Goal: Task Accomplishment & Management: Complete application form

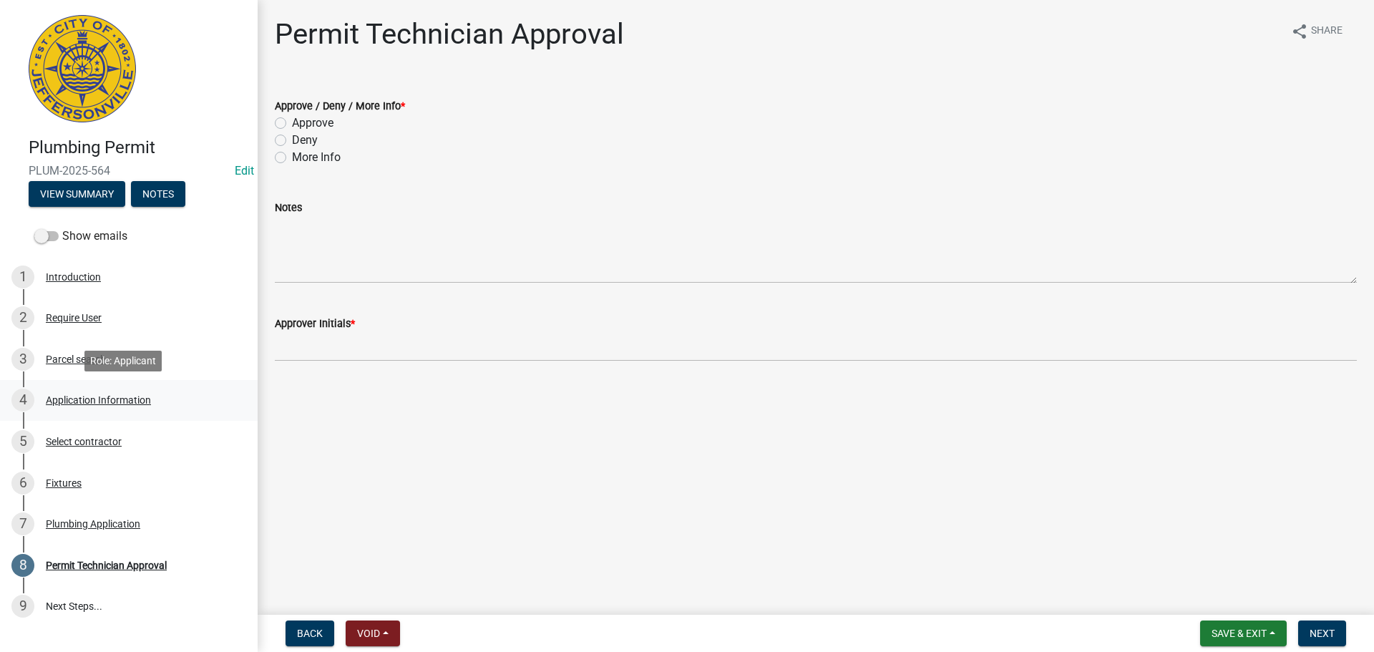
click at [94, 400] on div "Application Information" at bounding box center [98, 400] width 105 height 10
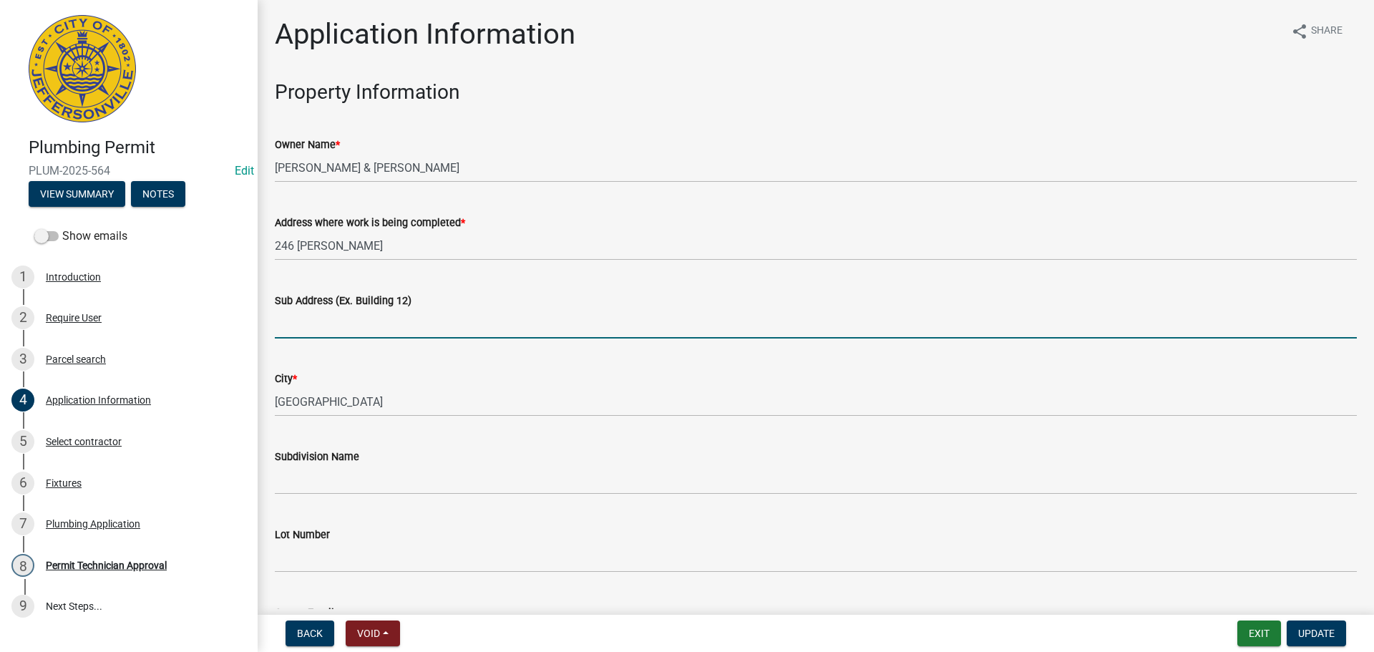
click at [384, 326] on input "Sub Address (Ex. Building 12)" at bounding box center [816, 323] width 1082 height 29
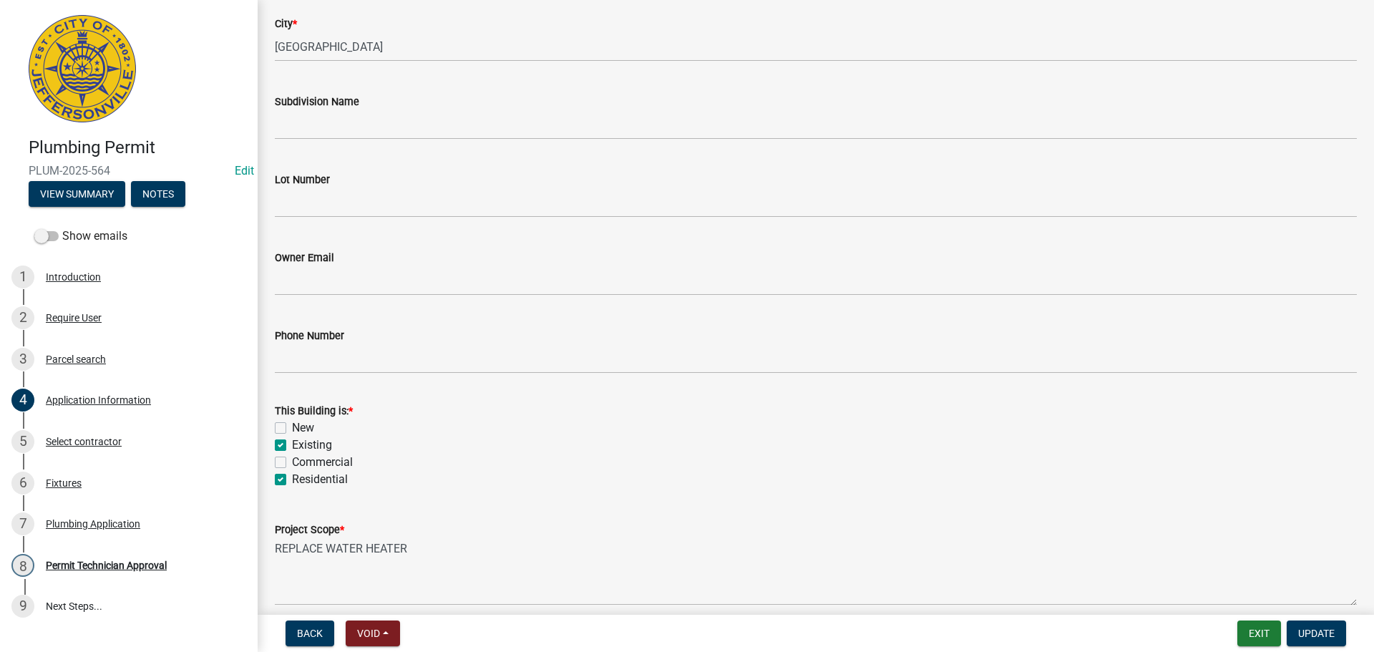
scroll to position [419, 0]
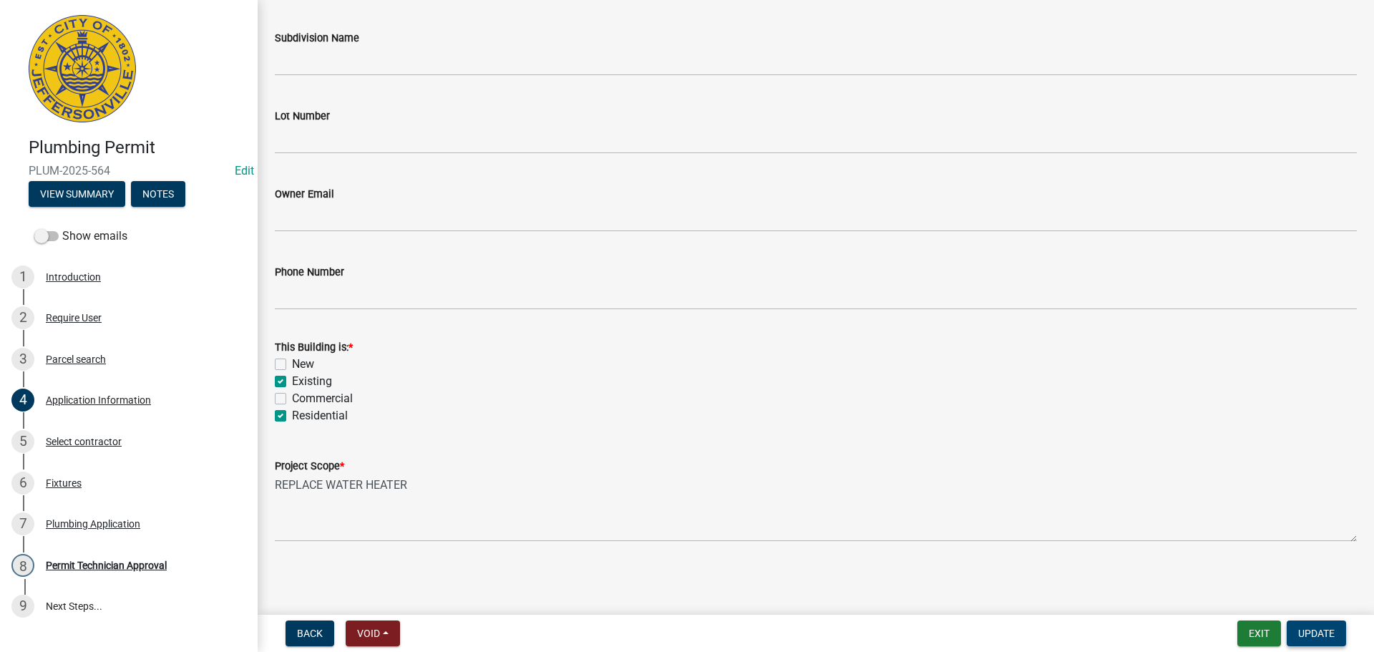
type input "[STREET_ADDRESS][PERSON_NAME]"
click at [1330, 637] on span "Update" at bounding box center [1316, 633] width 37 height 11
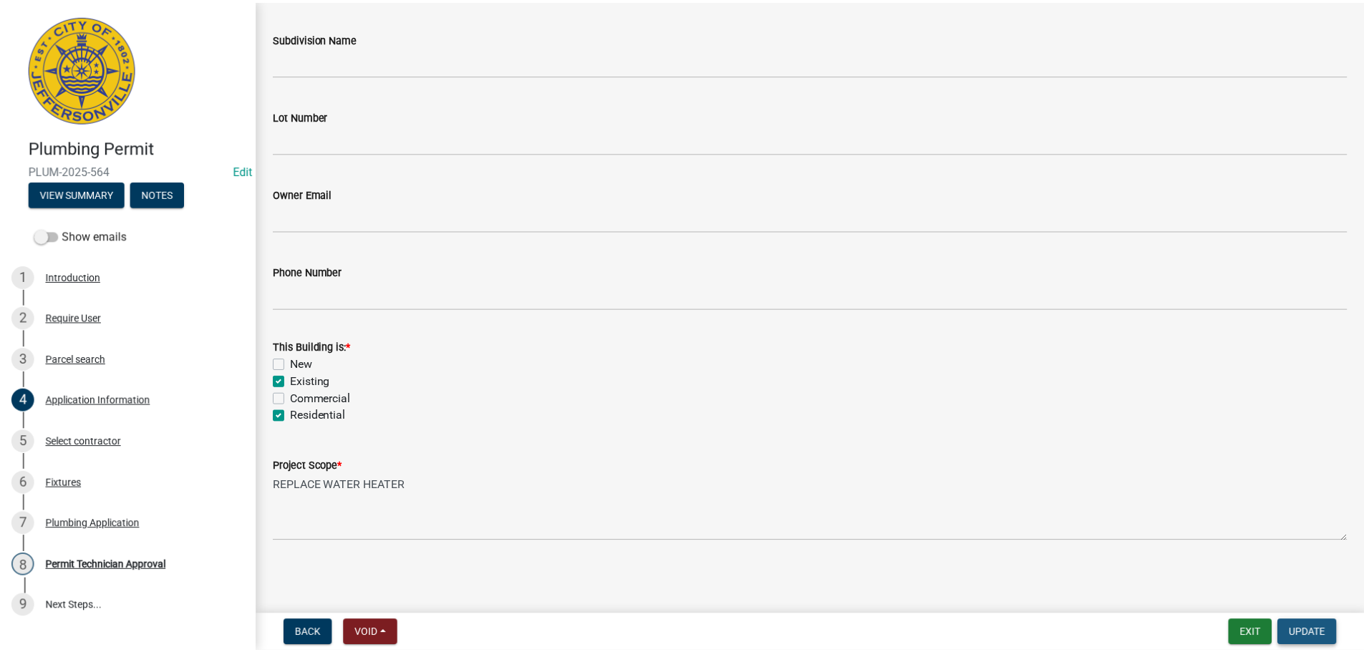
scroll to position [0, 0]
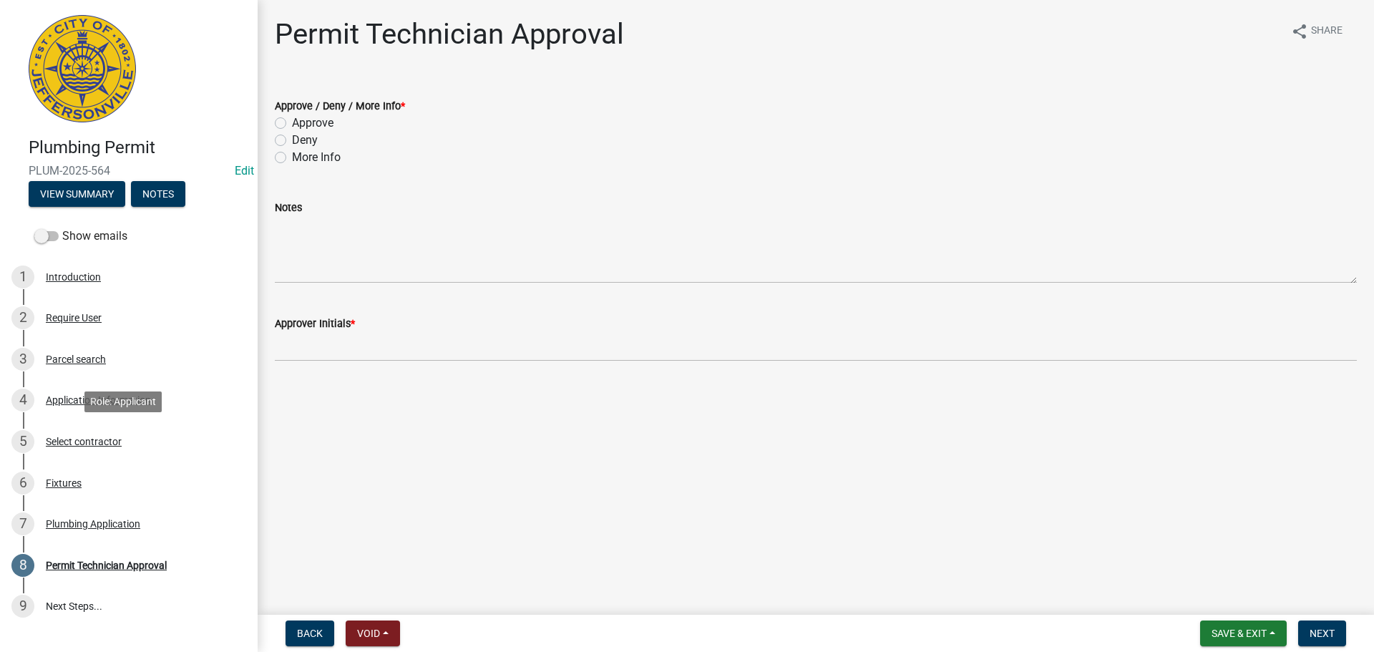
click at [74, 442] on div "Select contractor" at bounding box center [84, 442] width 76 height 10
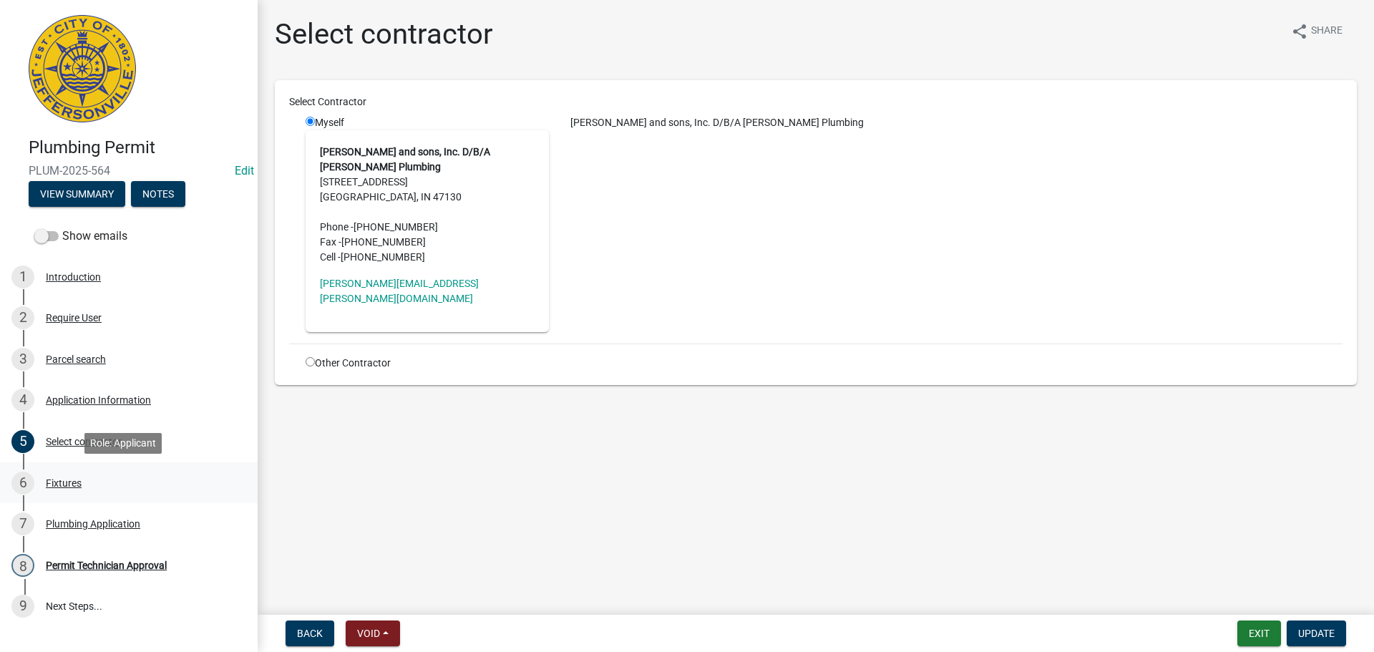
click at [55, 482] on div "Fixtures" at bounding box center [64, 483] width 36 height 10
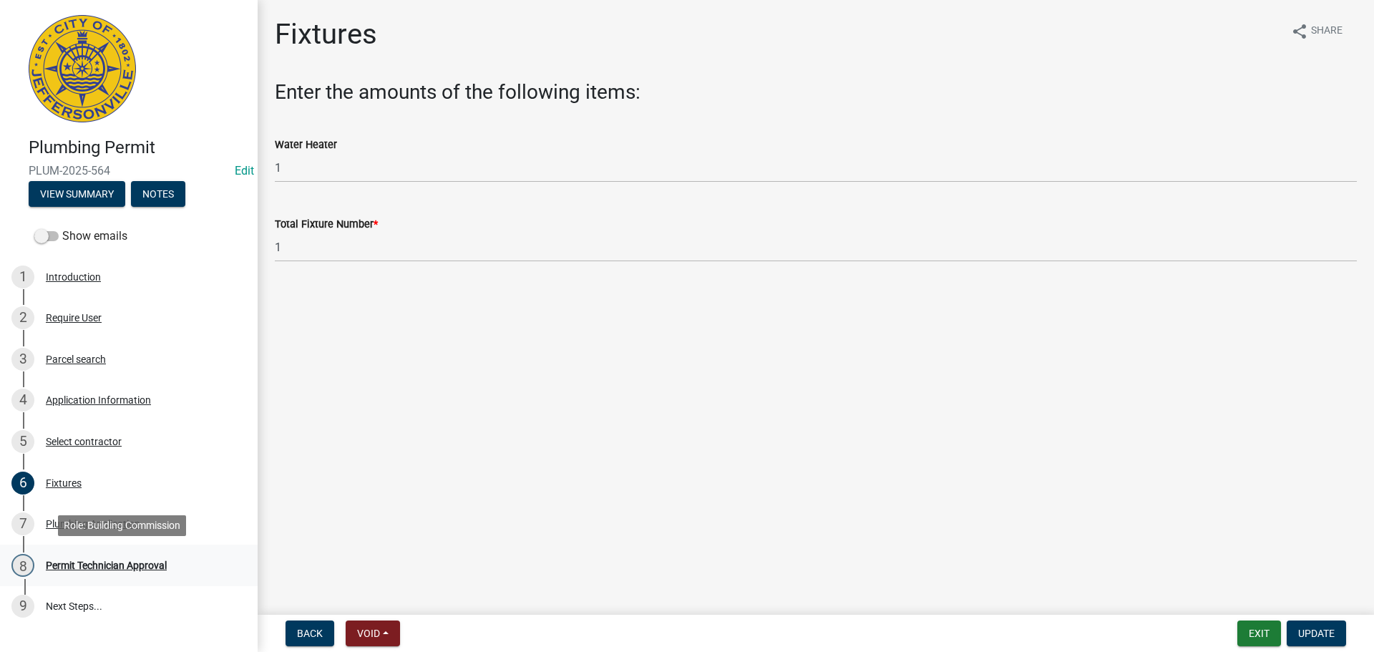
click at [87, 565] on div "Permit Technician Approval" at bounding box center [106, 565] width 121 height 10
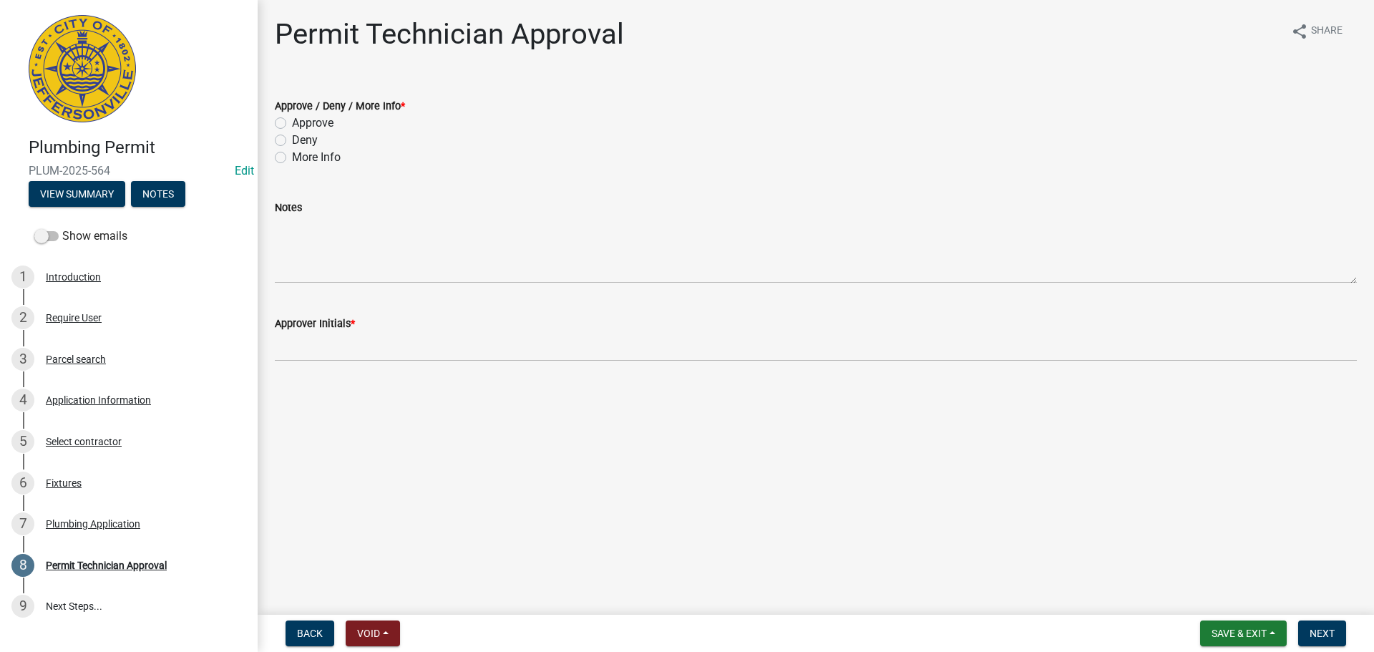
click at [324, 126] on label "Approve" at bounding box center [313, 123] width 42 height 17
click at [301, 124] on input "Approve" at bounding box center [296, 119] width 9 height 9
radio input "true"
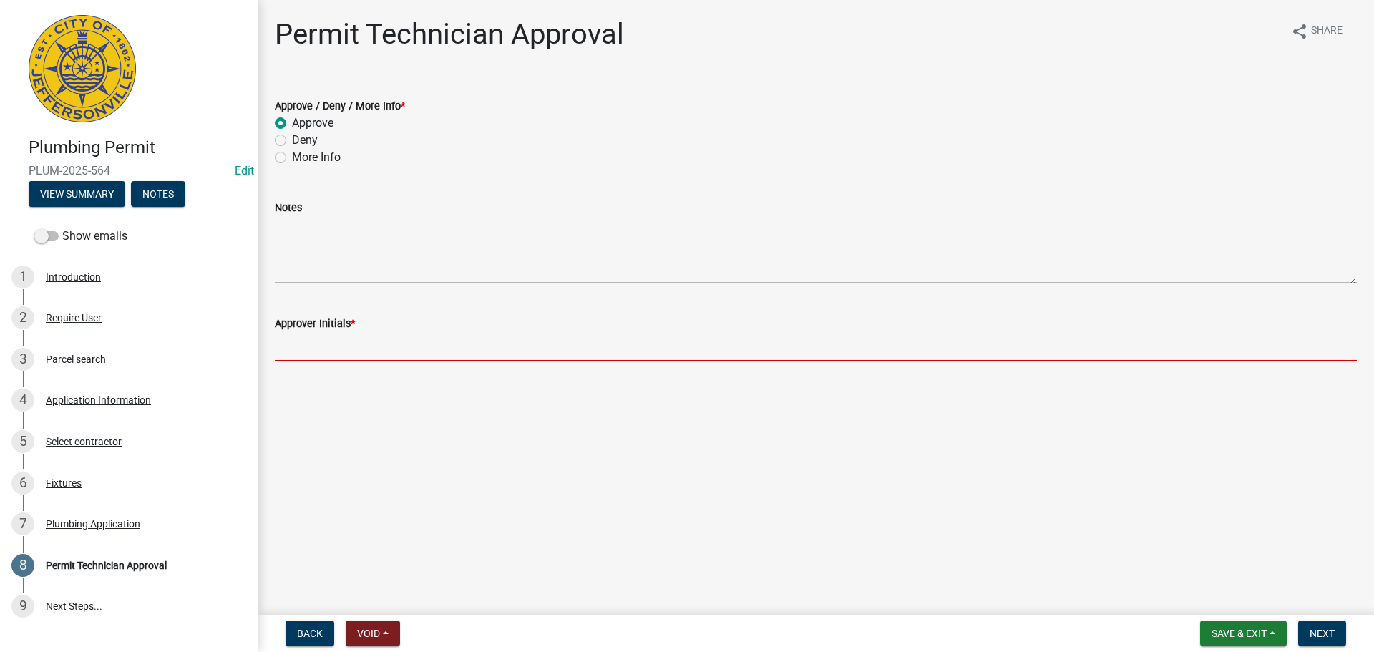
click at [305, 359] on input "Approver Initials *" at bounding box center [816, 346] width 1082 height 29
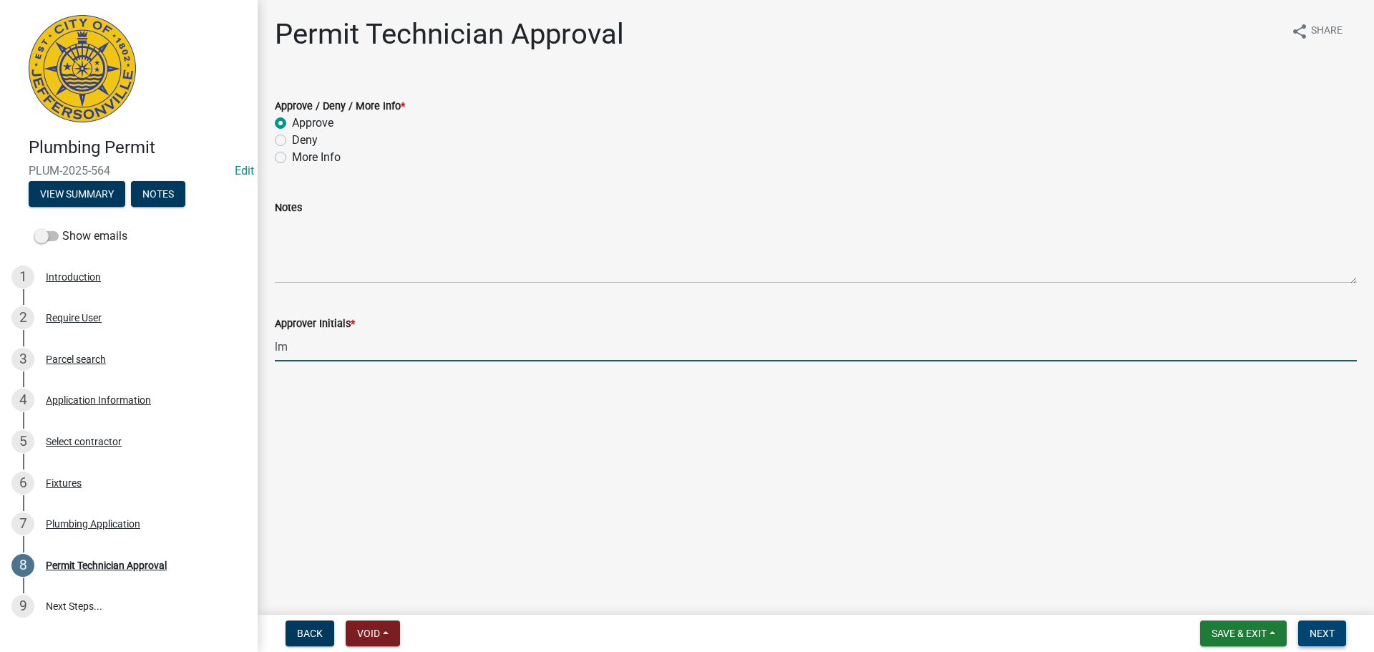
type input "lm"
click at [1334, 626] on button "Next" at bounding box center [1322, 634] width 48 height 26
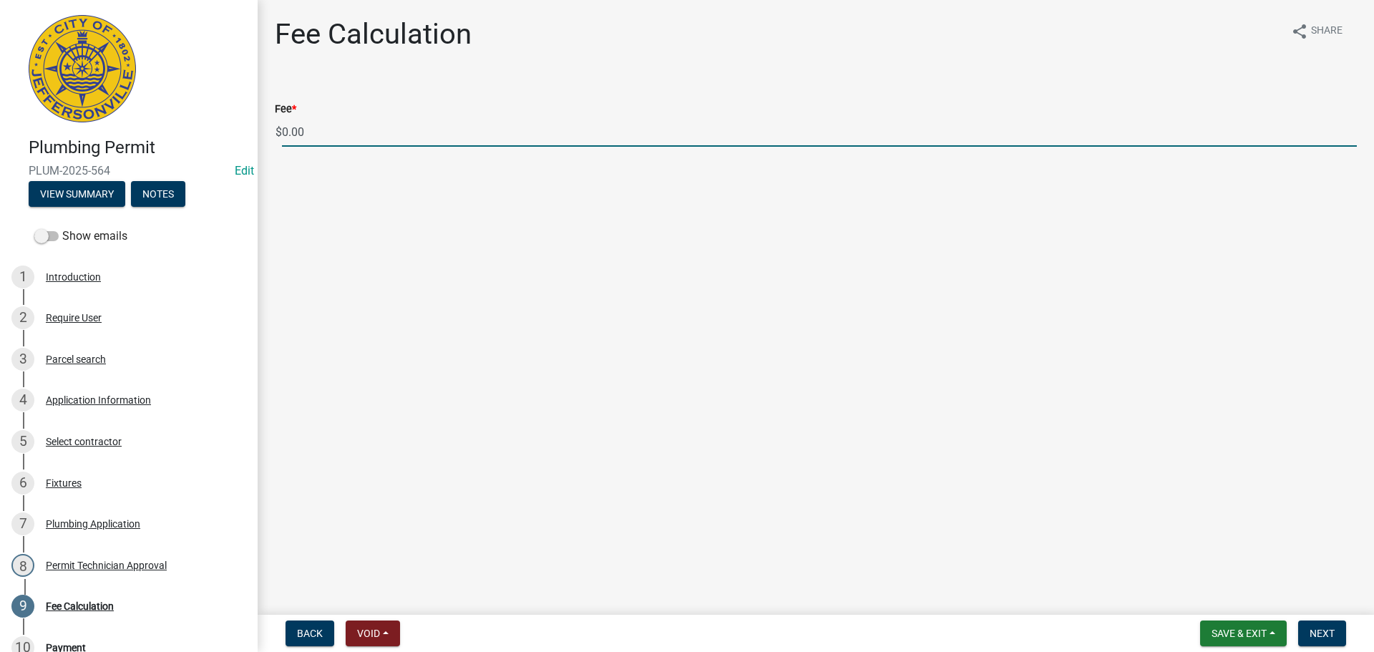
drag, startPoint x: 333, startPoint y: 130, endPoint x: 228, endPoint y: 134, distance: 104.6
click at [228, 134] on div "Plumbing Permit PLUM-2025-564 Edit View Summary Notes Show emails 1 Introductio…" at bounding box center [687, 326] width 1374 height 652
type input "35.00"
click at [1331, 640] on button "Next" at bounding box center [1322, 634] width 48 height 26
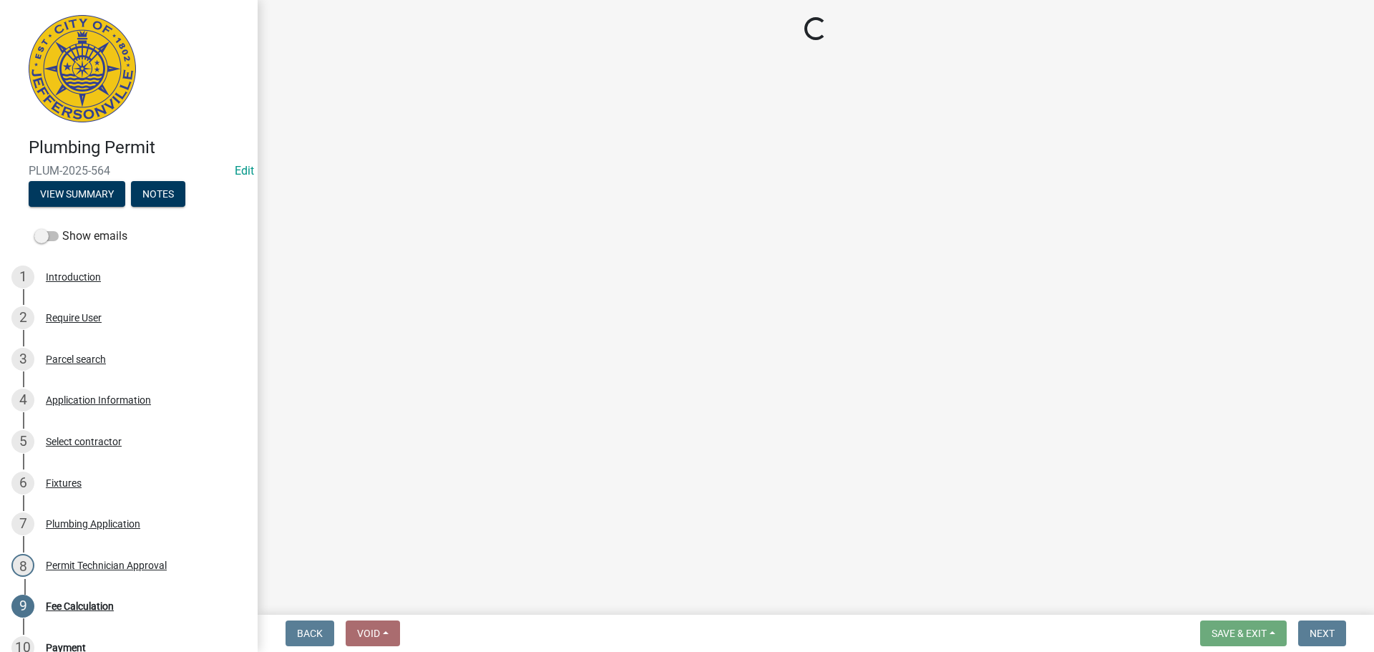
select select "3: 3"
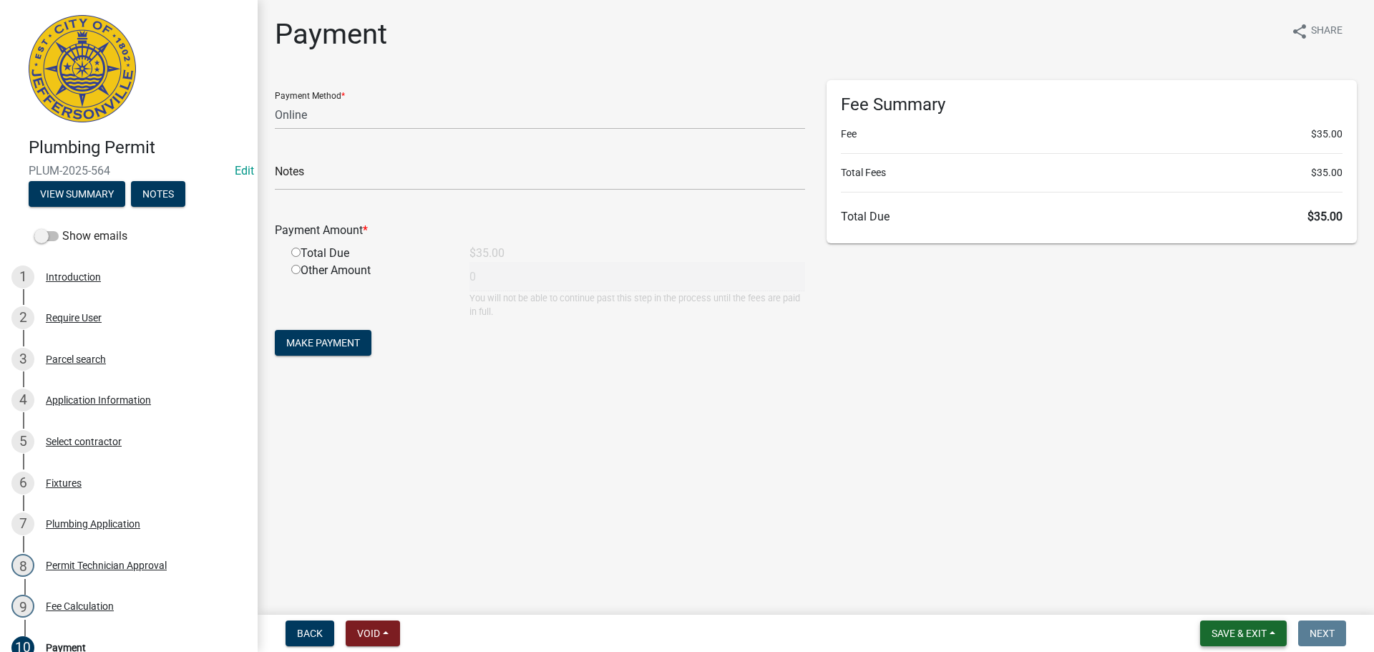
click at [1225, 628] on span "Save & Exit" at bounding box center [1239, 633] width 55 height 11
click at [1225, 584] on button "Save & Exit" at bounding box center [1230, 596] width 115 height 34
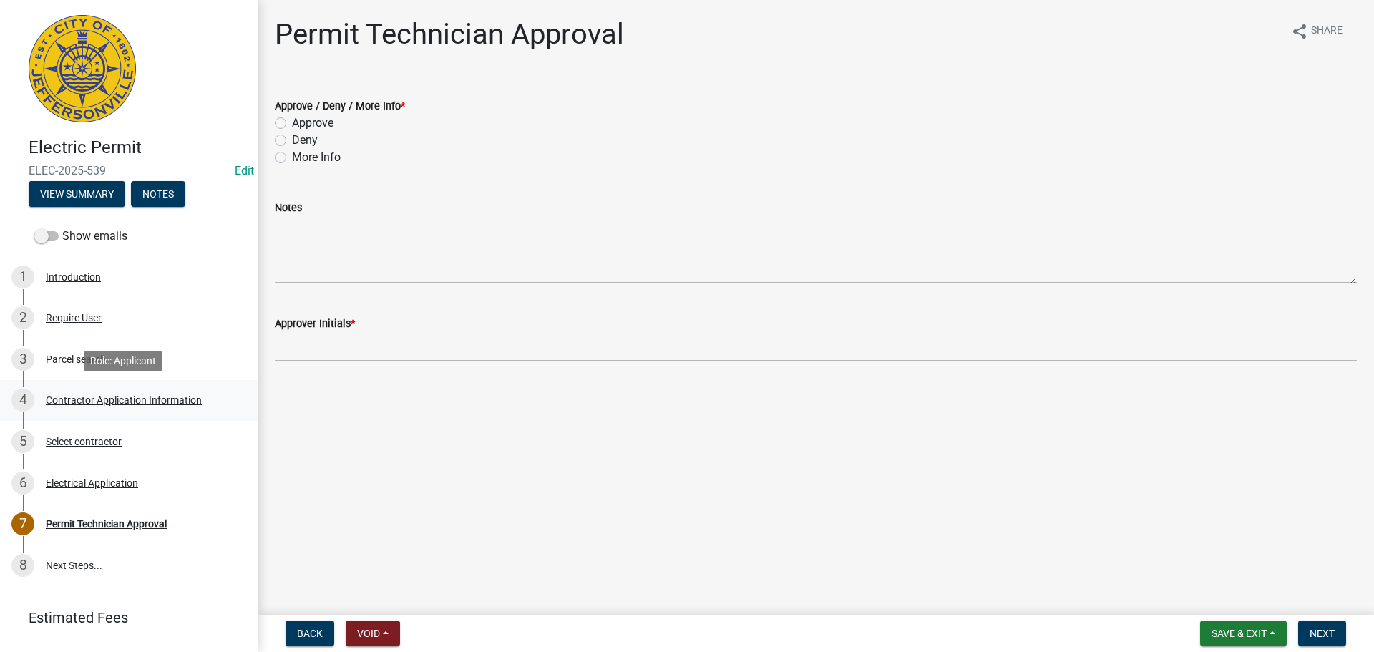
click at [62, 396] on div "Contractor Application Information" at bounding box center [124, 400] width 156 height 10
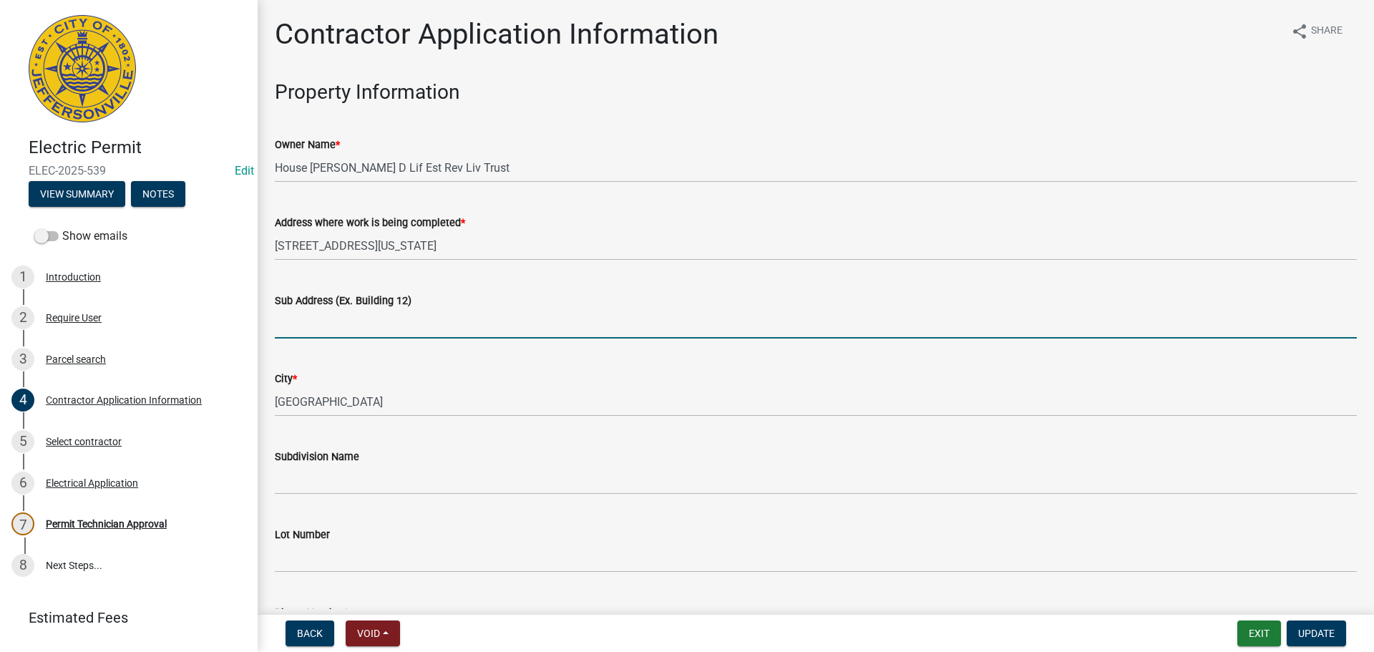
click at [302, 323] on input "Sub Address (Ex. Building 12)" at bounding box center [816, 323] width 1082 height 29
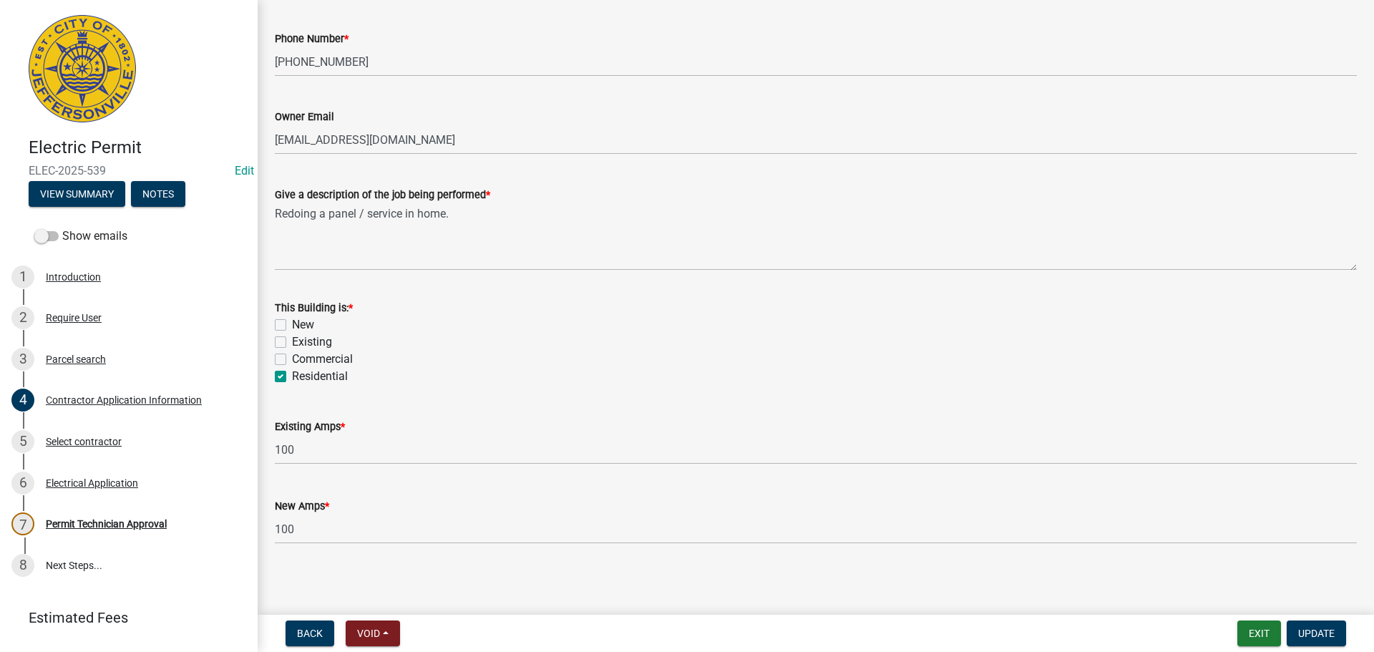
scroll to position [578, 0]
type input "[STREET_ADDRESS][US_STATE]"
click at [310, 339] on label "Existing" at bounding box center [312, 338] width 40 height 17
click at [301, 339] on input "Existing" at bounding box center [296, 334] width 9 height 9
checkbox input "true"
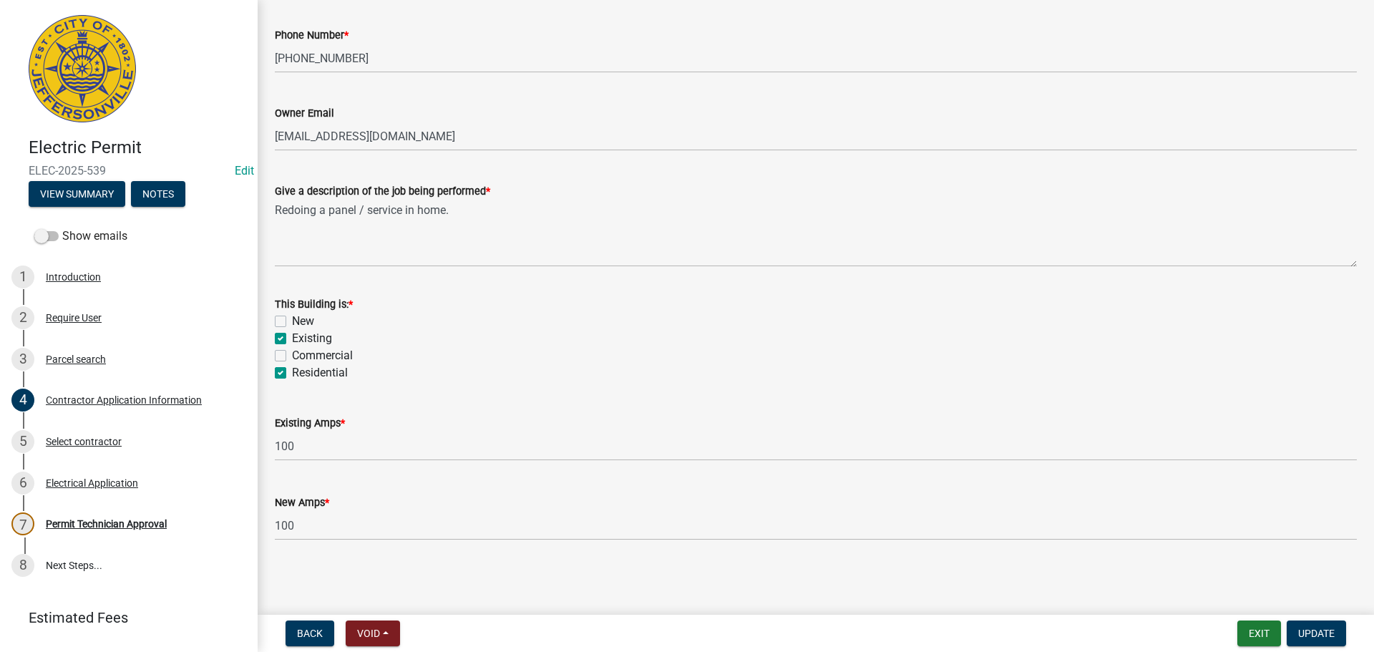
checkbox input "false"
checkbox input "true"
checkbox input "false"
checkbox input "true"
click at [1329, 633] on span "Update" at bounding box center [1316, 633] width 37 height 11
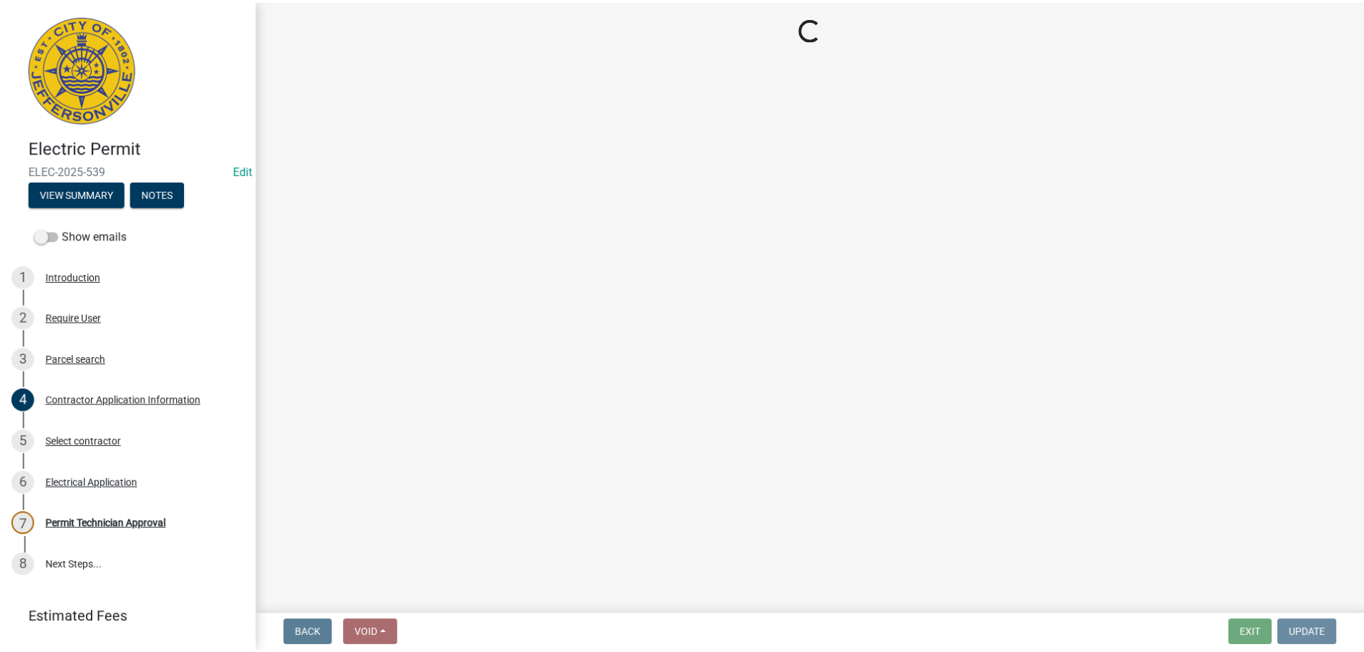
scroll to position [0, 0]
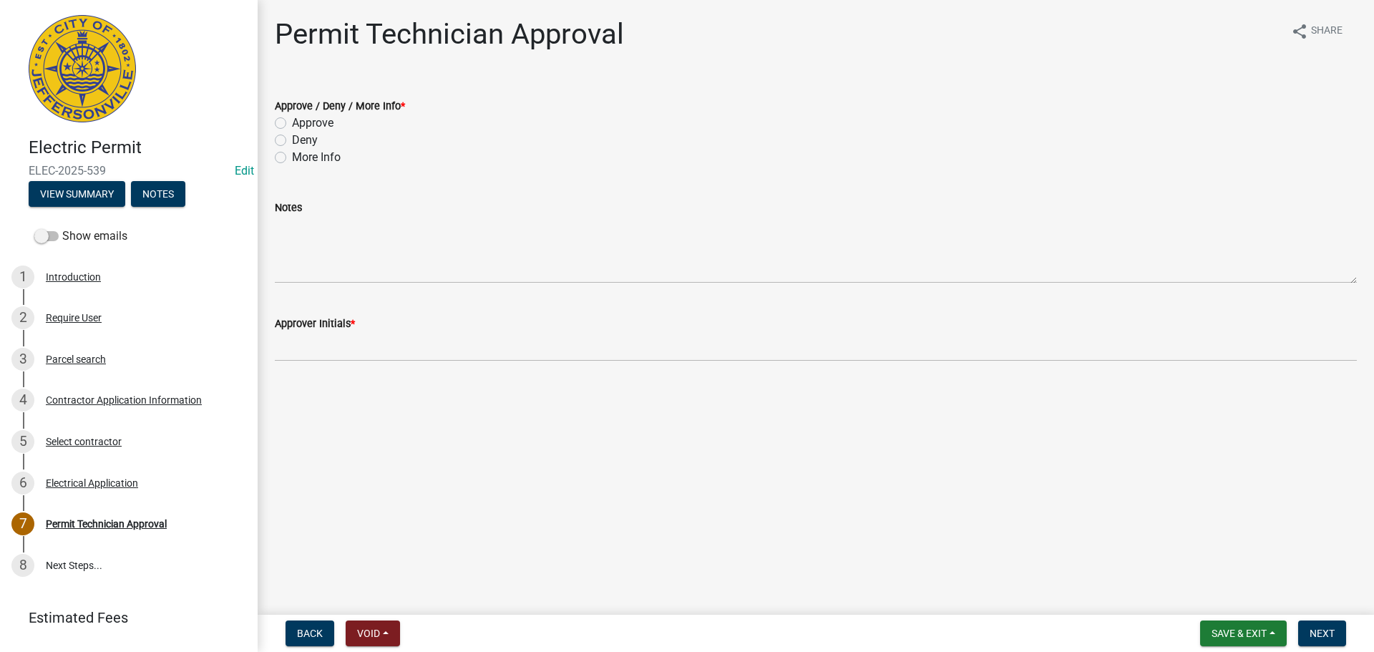
click at [312, 122] on label "Approve" at bounding box center [313, 123] width 42 height 17
click at [301, 122] on input "Approve" at bounding box center [296, 119] width 9 height 9
radio input "true"
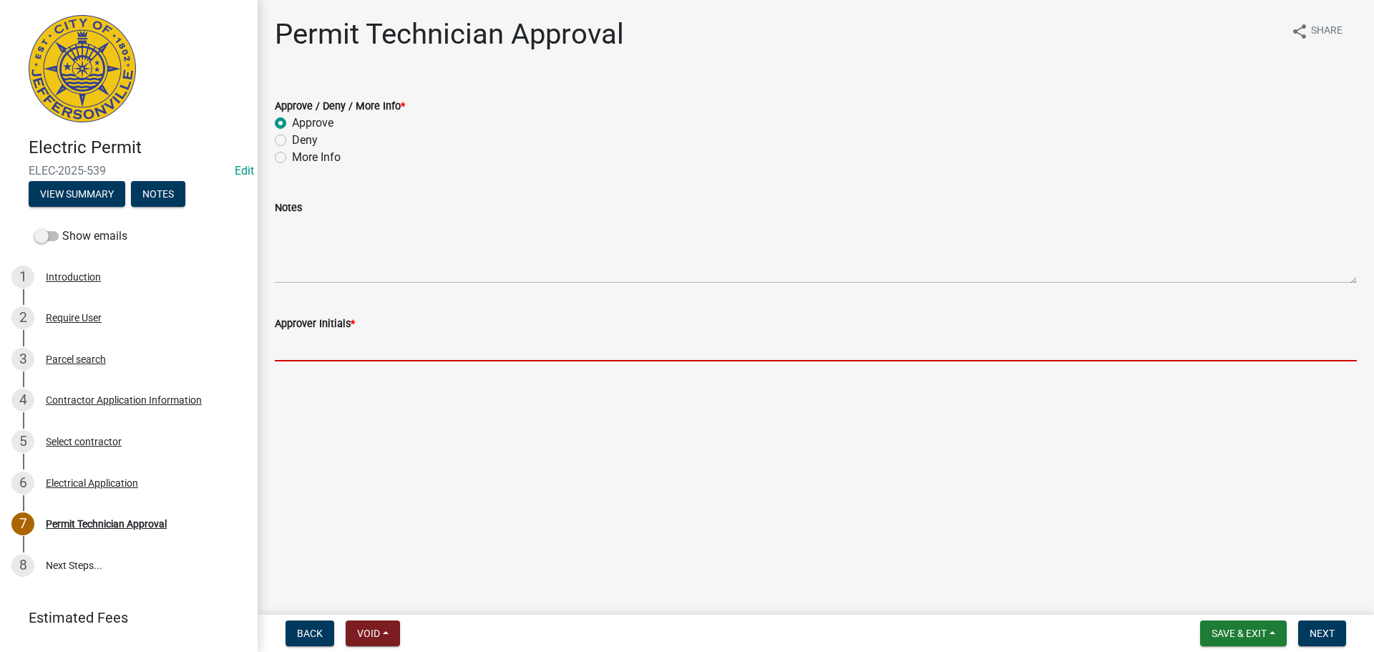
click at [331, 346] on input "Approver Initials *" at bounding box center [816, 346] width 1082 height 29
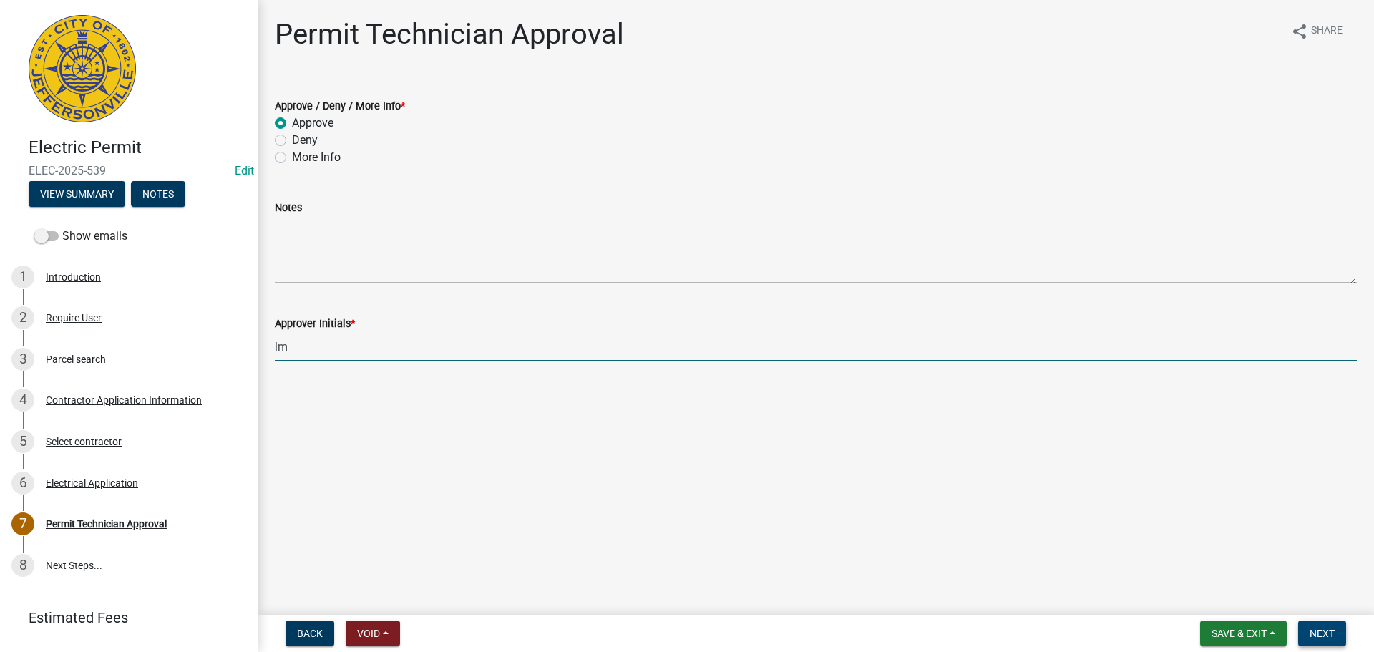
type input "lm"
click at [1326, 633] on span "Next" at bounding box center [1322, 633] width 25 height 11
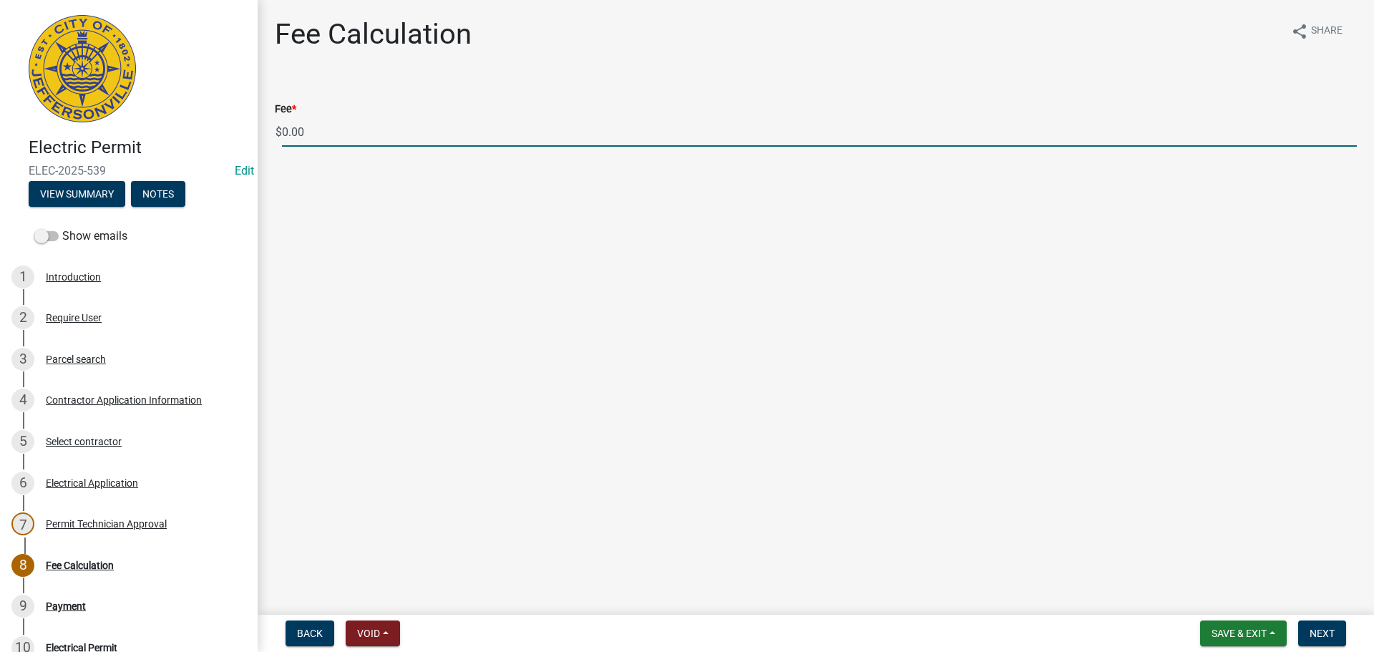
drag, startPoint x: 326, startPoint y: 133, endPoint x: 251, endPoint y: 135, distance: 75.9
click at [251, 135] on div "Electric Permit ELEC-2025-539 Edit View Summary Notes Show emails 1 Introductio…" at bounding box center [687, 326] width 1374 height 652
type input "70.00"
click at [1339, 644] on button "Next" at bounding box center [1322, 634] width 48 height 26
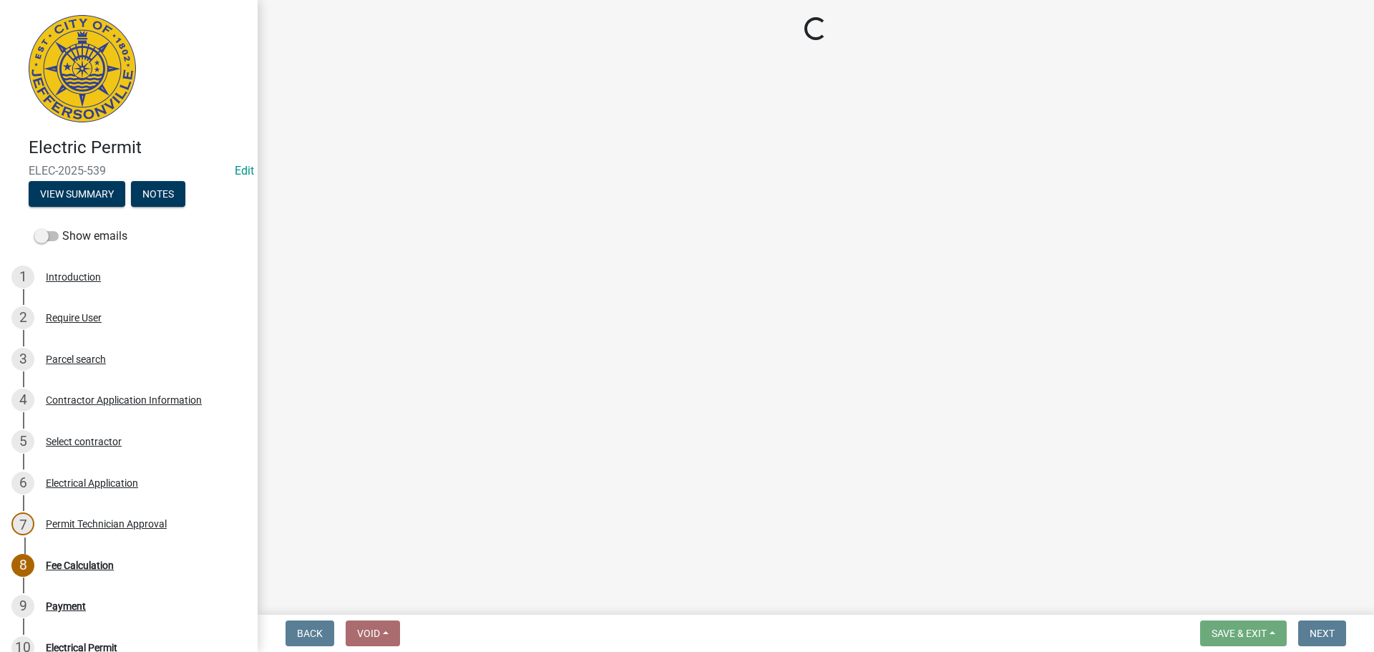
select select "3: 3"
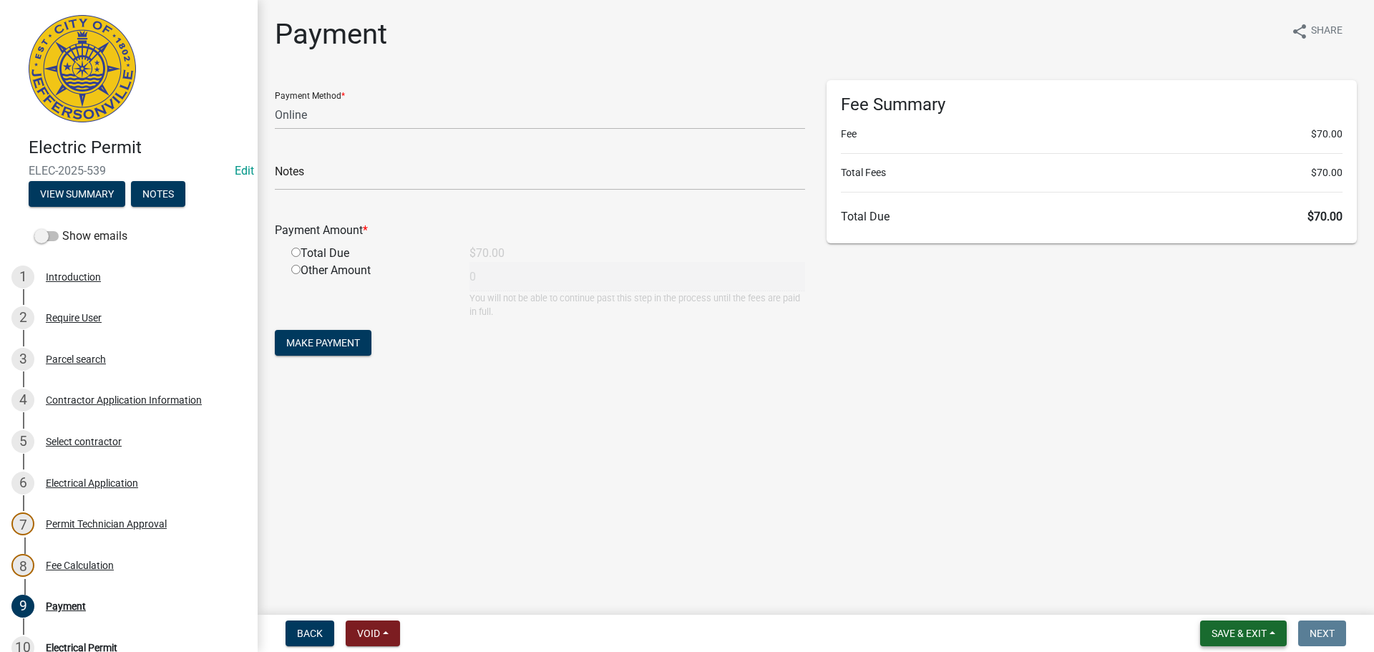
click at [1243, 631] on span "Save & Exit" at bounding box center [1239, 633] width 55 height 11
click at [1249, 596] on button "Save & Exit" at bounding box center [1230, 596] width 115 height 34
